Goal: Find specific page/section: Find specific page/section

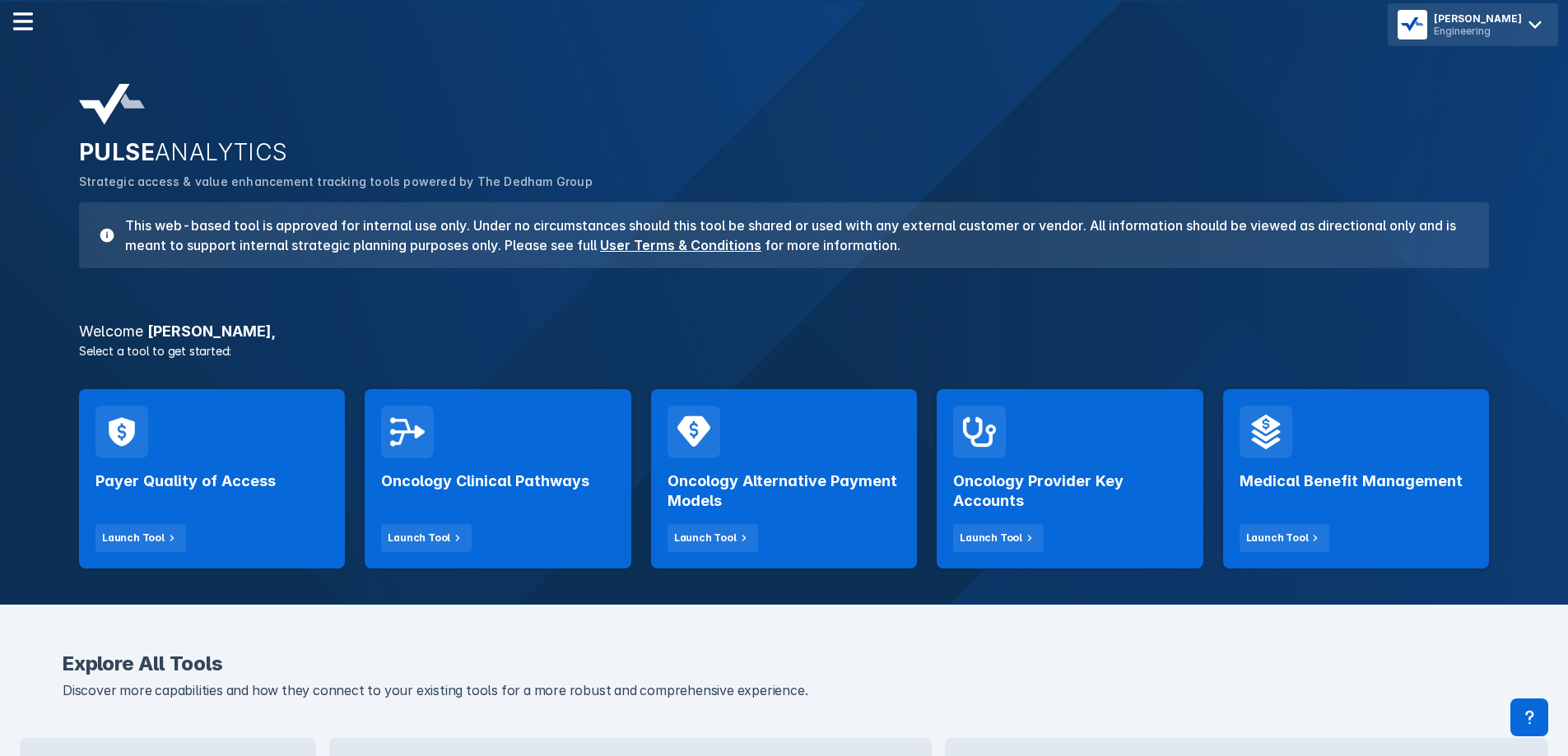
click at [1492, 23] on div "[PERSON_NAME]" at bounding box center [1479, 18] width 89 height 13
click at [979, 195] on div "PULSE ANALYTICS Strategic access & value enhancement tracking tools powered by …" at bounding box center [784, 176] width 1430 height 204
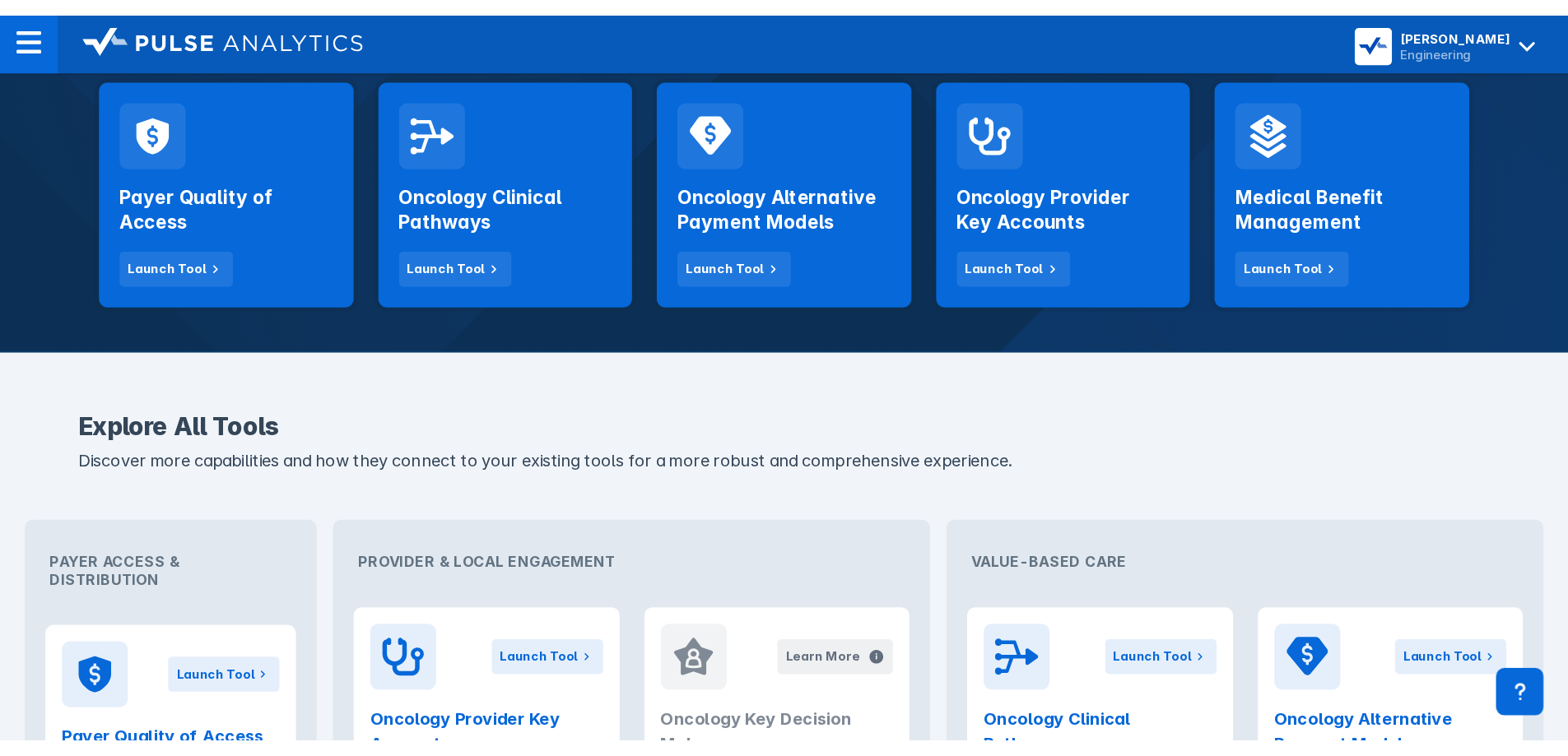
scroll to position [356, 0]
